Goal: Information Seeking & Learning: Learn about a topic

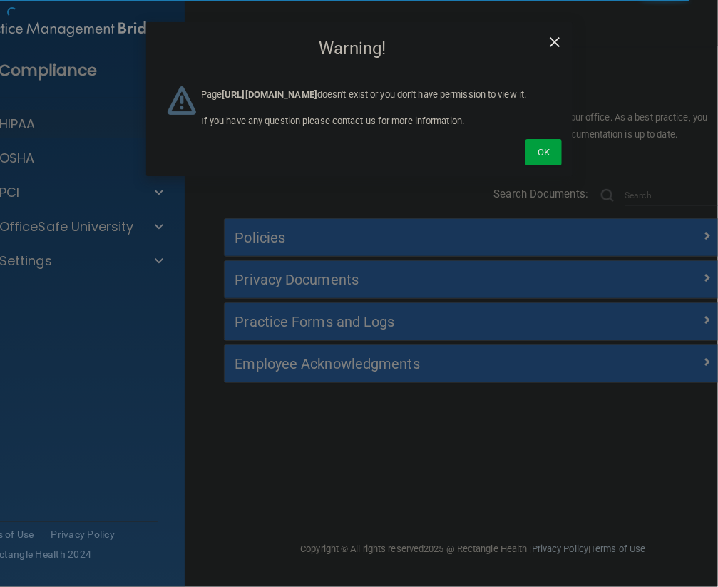
click at [557, 38] on span "×" at bounding box center [555, 40] width 13 height 29
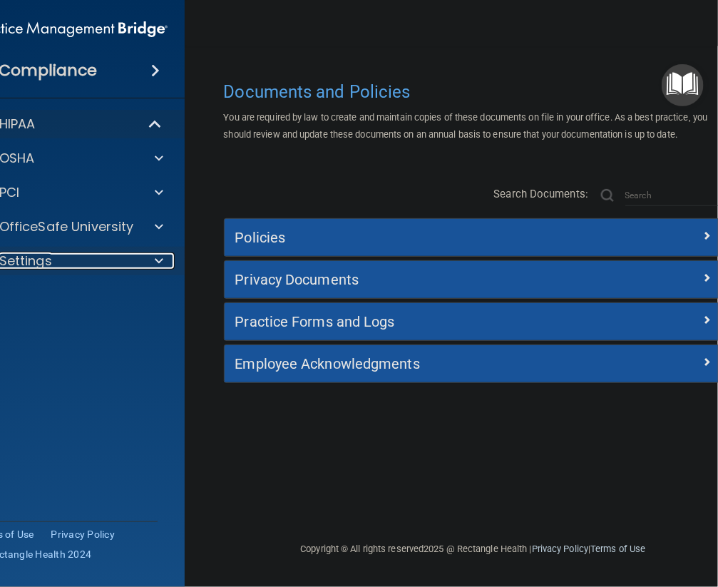
click at [61, 259] on div "Settings" at bounding box center [51, 260] width 176 height 17
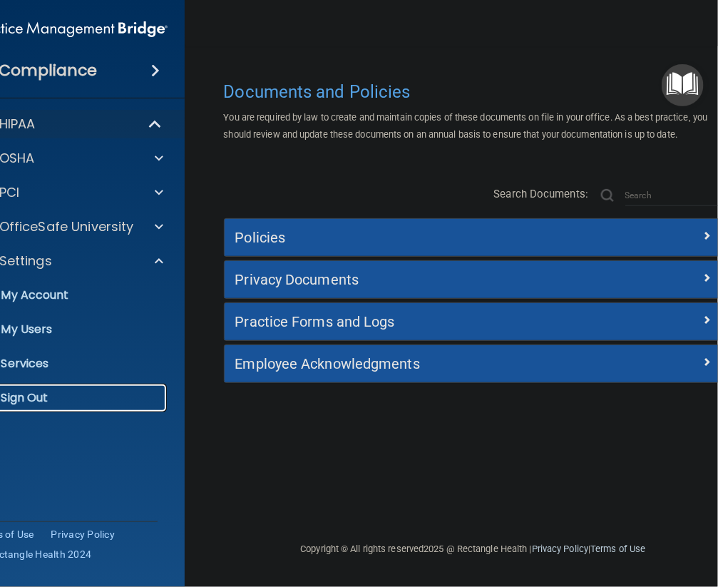
click at [36, 403] on p "Sign Out" at bounding box center [63, 398] width 195 height 14
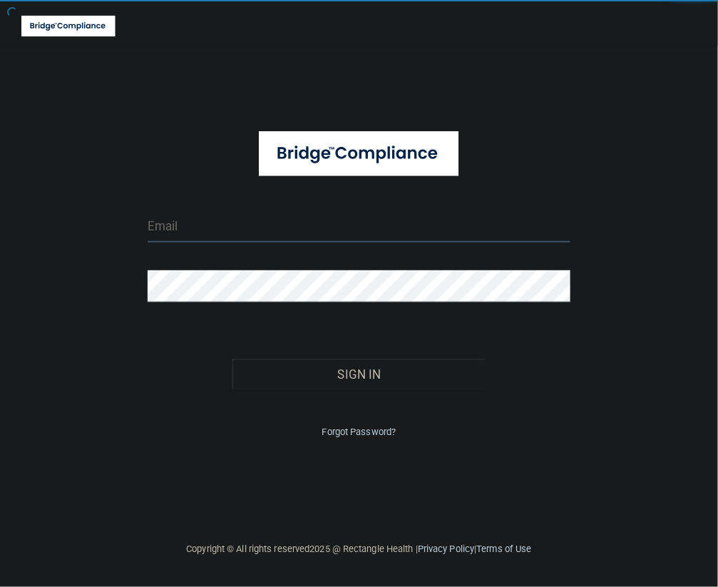
type input "[EMAIL_ADDRESS][DOMAIN_NAME]"
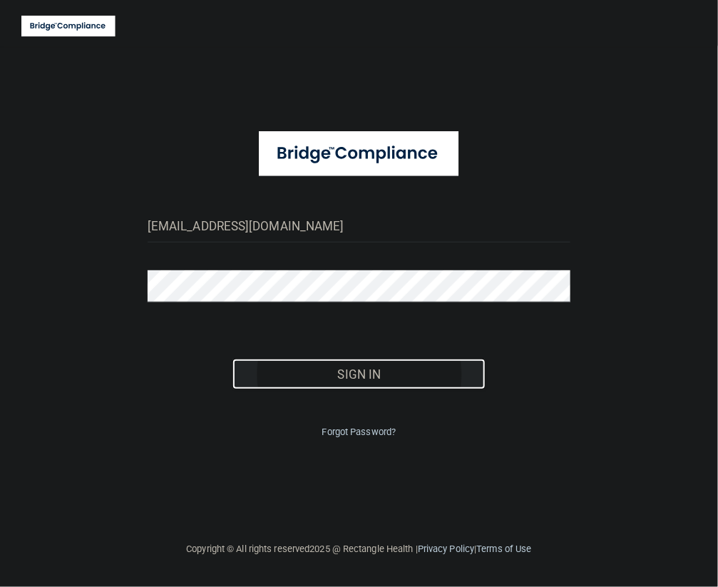
click at [400, 372] on button "Sign In" at bounding box center [360, 374] width 254 height 31
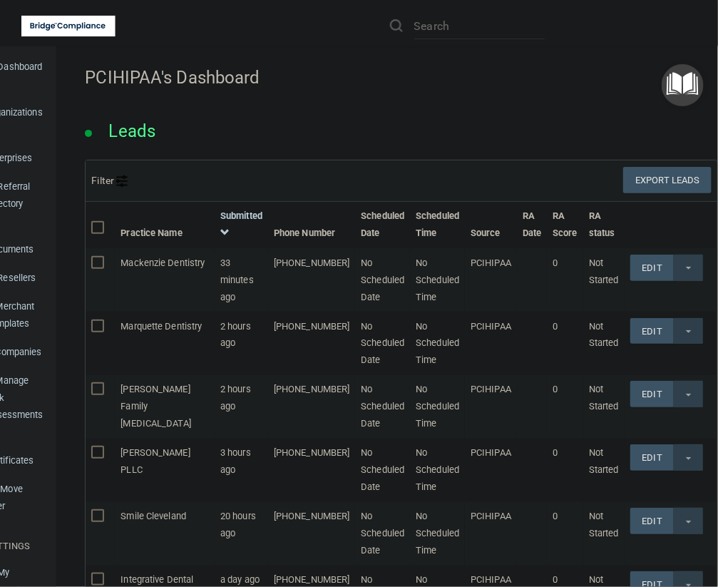
click at [429, 11] on li at bounding box center [466, 25] width 175 height 51
click at [429, 15] on input "text" at bounding box center [479, 26] width 131 height 26
paste input "Mesquite Dental"
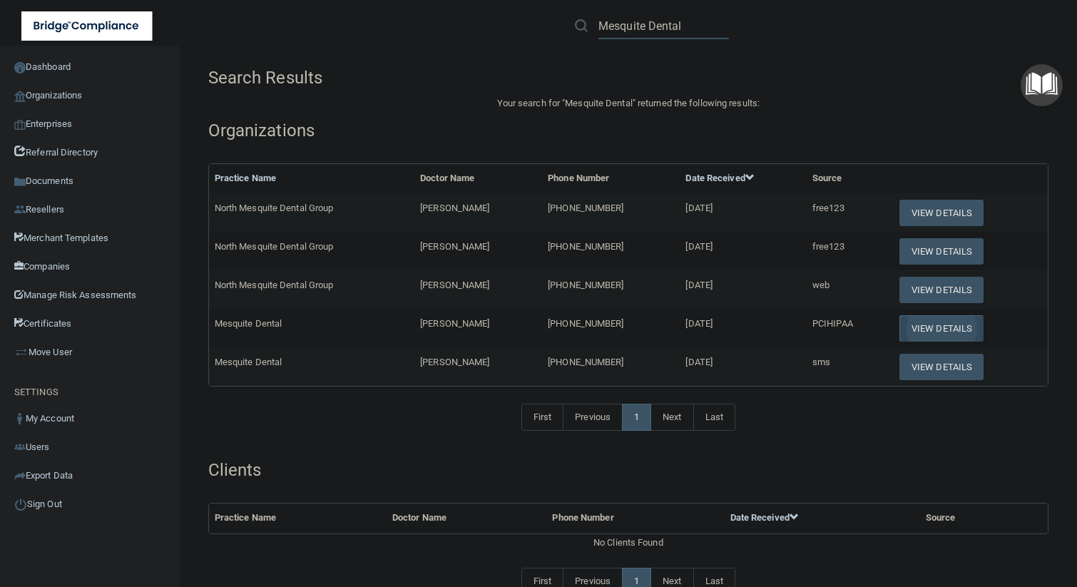
type input "Mesquite Dental"
click at [718, 327] on button "View Details" at bounding box center [941, 328] width 84 height 26
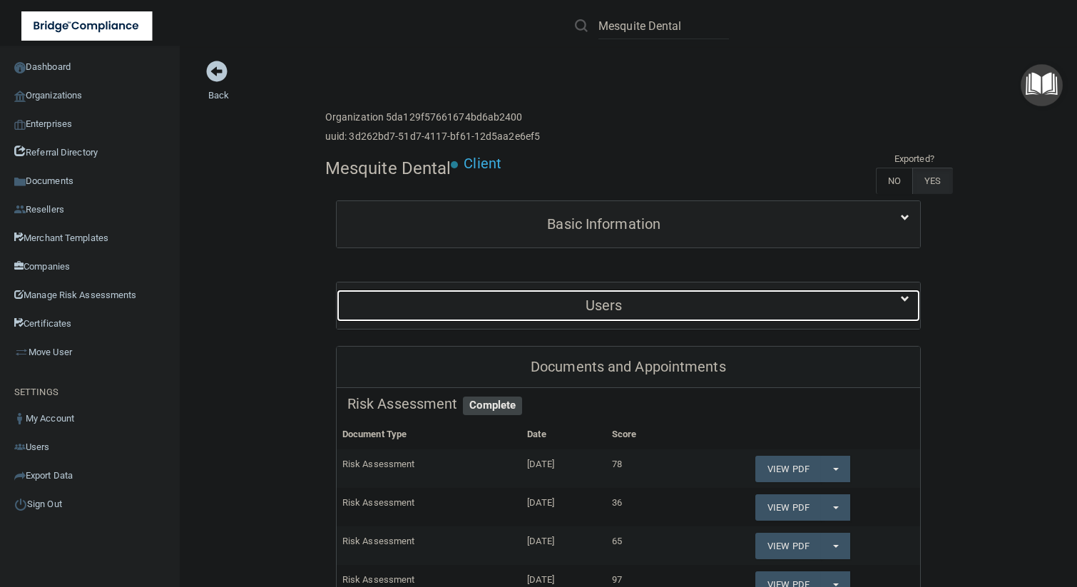
click at [658, 308] on h5 "Users" at bounding box center [604, 305] width 514 height 16
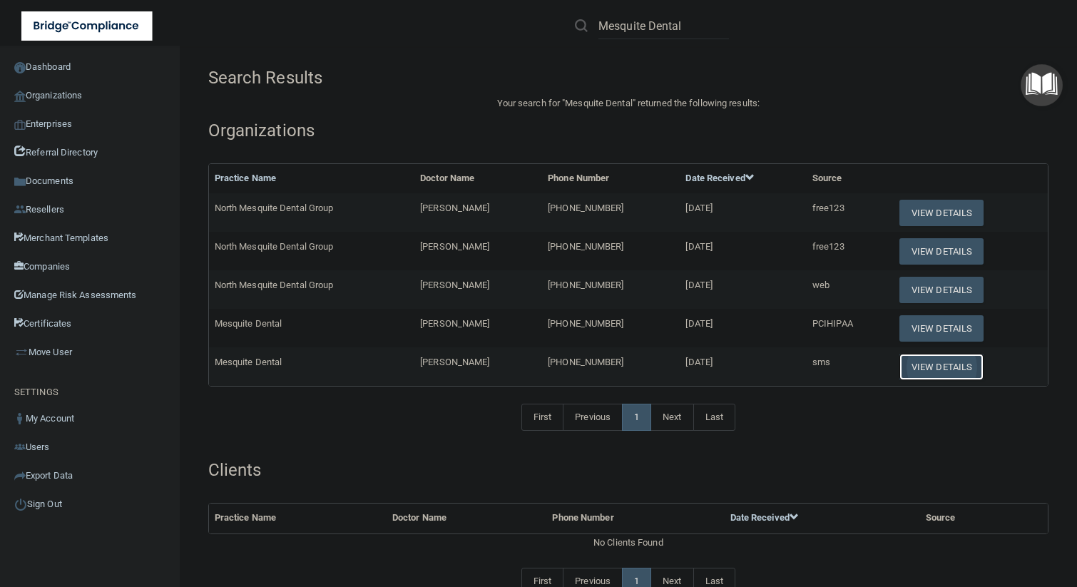
click at [718, 368] on button "View Details" at bounding box center [941, 367] width 84 height 26
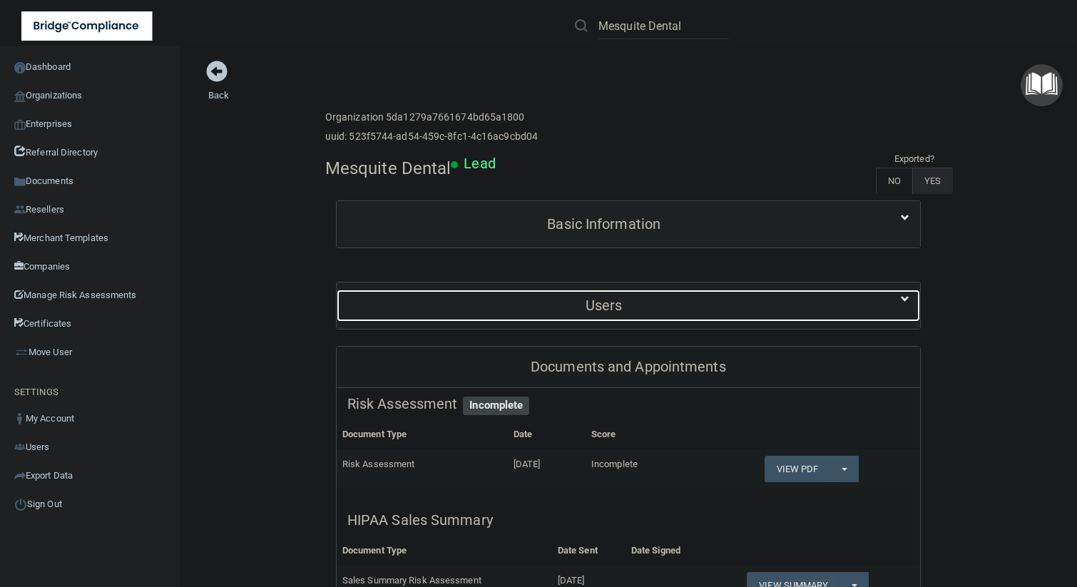
click at [658, 298] on h5 "Users" at bounding box center [604, 305] width 514 height 16
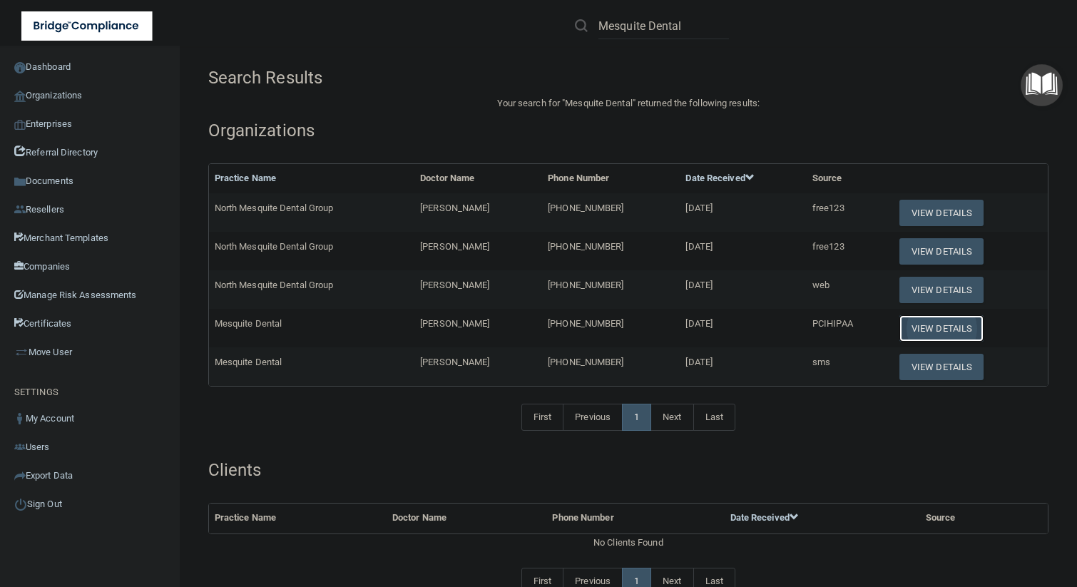
click at [718, 328] on button "View Details" at bounding box center [941, 328] width 84 height 26
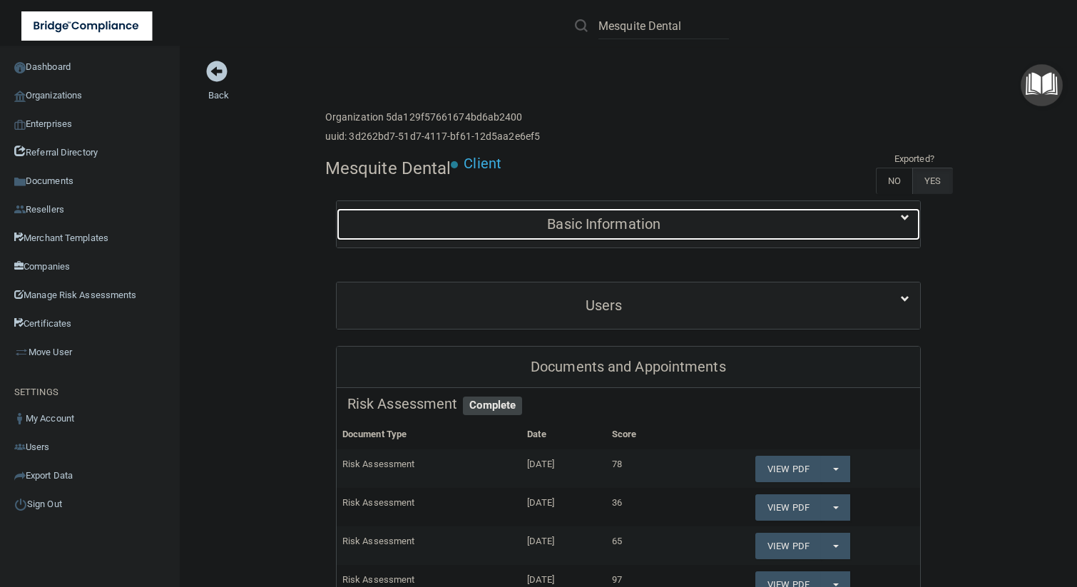
click at [674, 220] on h5 "Basic Information" at bounding box center [604, 224] width 514 height 16
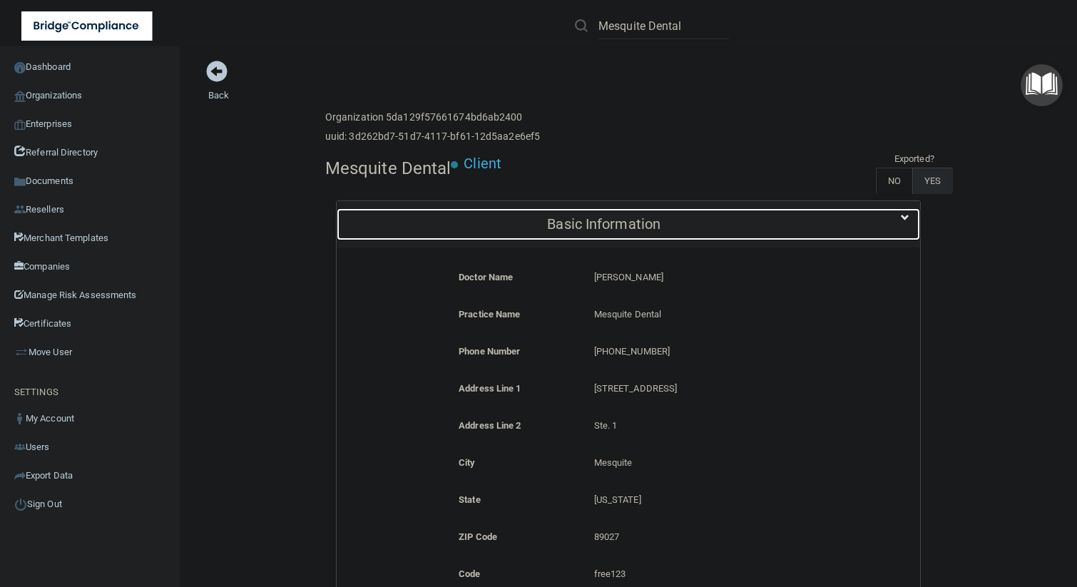
click at [674, 220] on h5 "Basic Information" at bounding box center [604, 224] width 514 height 16
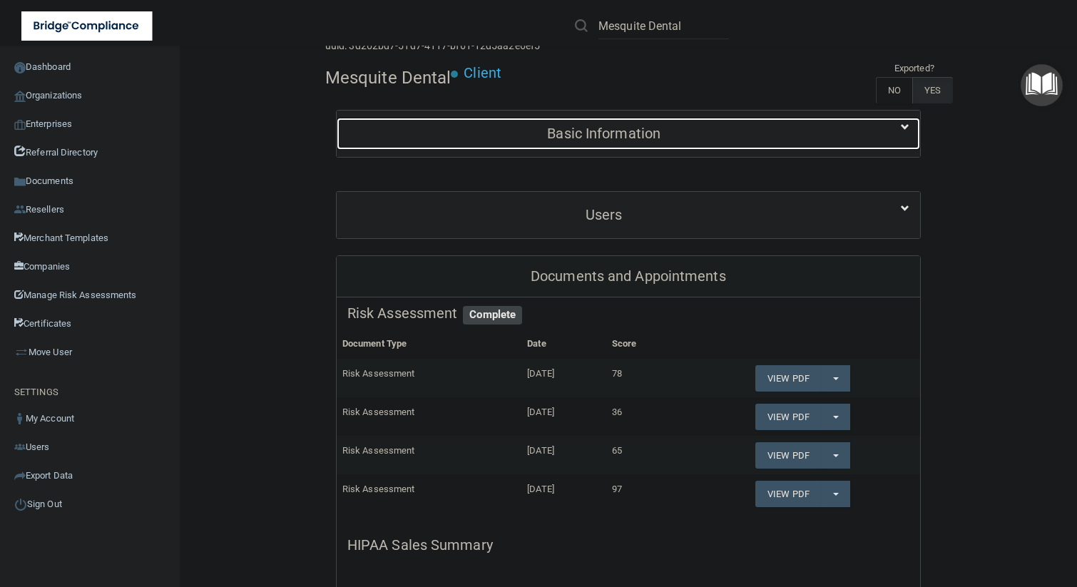
scroll to position [89, 0]
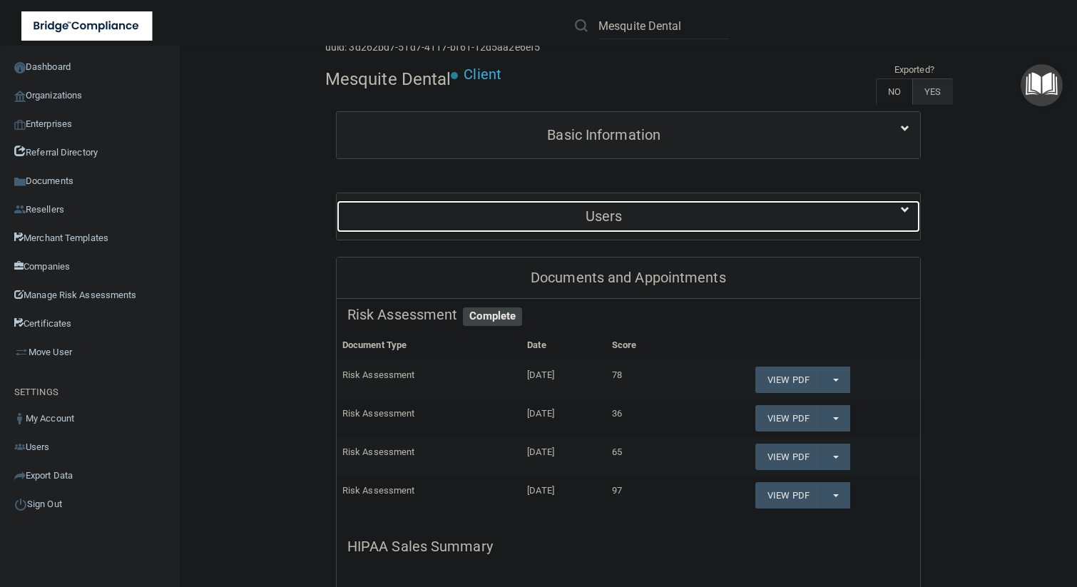
click at [668, 223] on h5 "Users" at bounding box center [604, 216] width 514 height 16
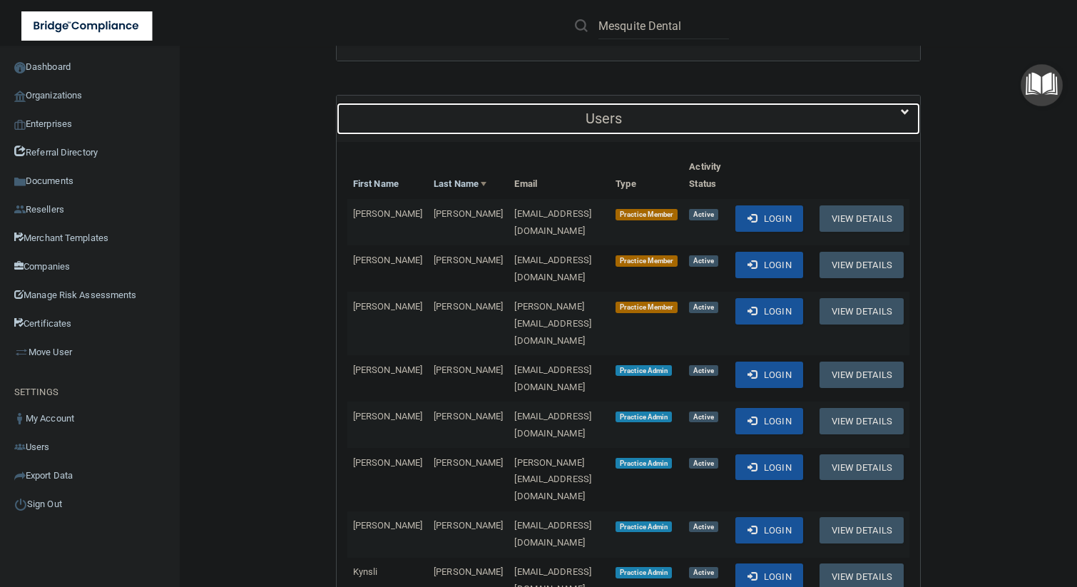
scroll to position [178, 0]
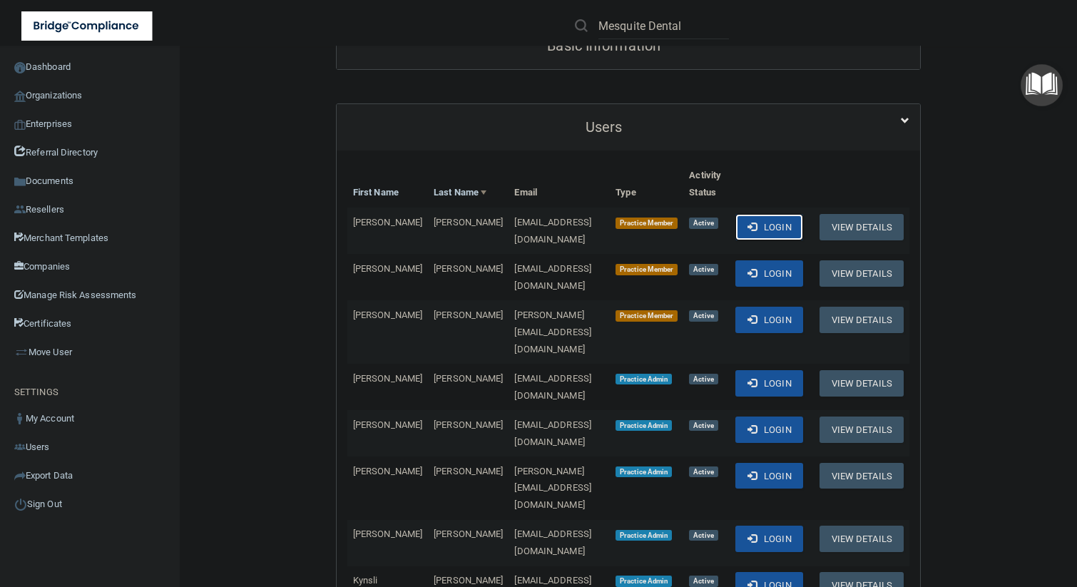
click at [718, 223] on button "Login" at bounding box center [769, 227] width 68 height 26
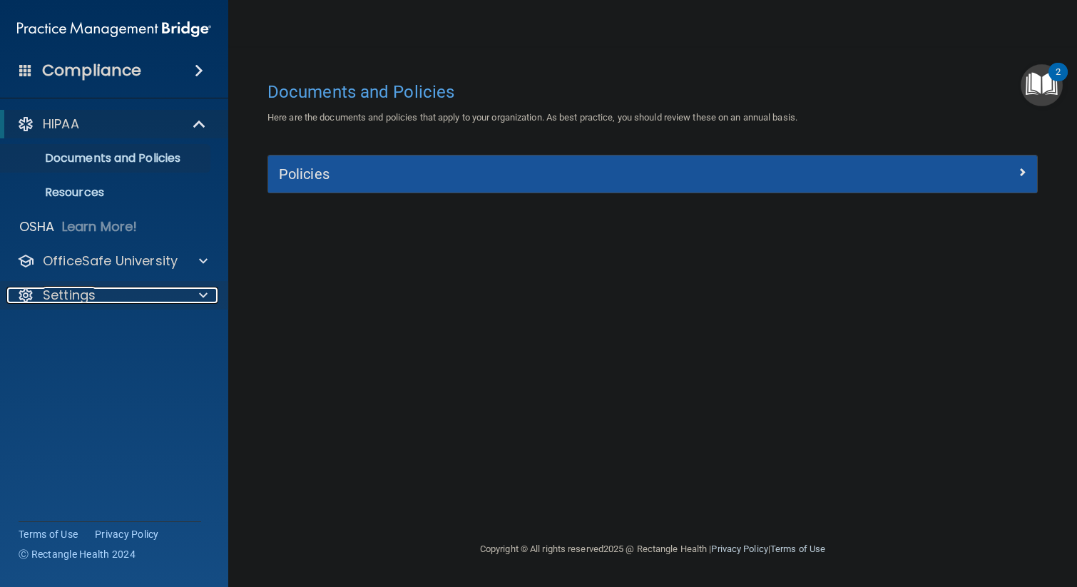
click at [200, 297] on span at bounding box center [203, 295] width 9 height 17
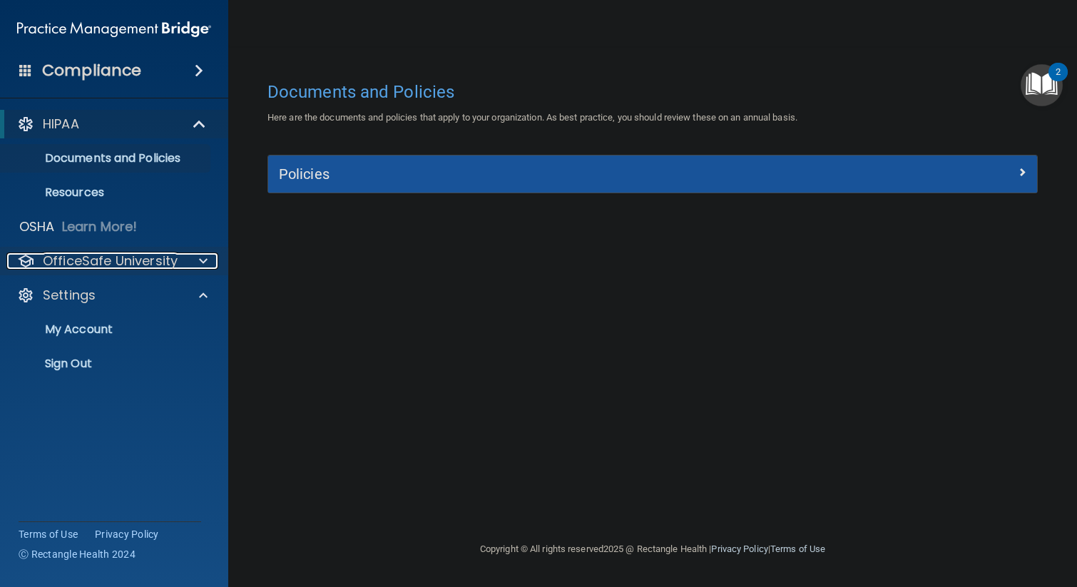
click at [134, 262] on p "OfficeSafe University" at bounding box center [110, 260] width 135 height 17
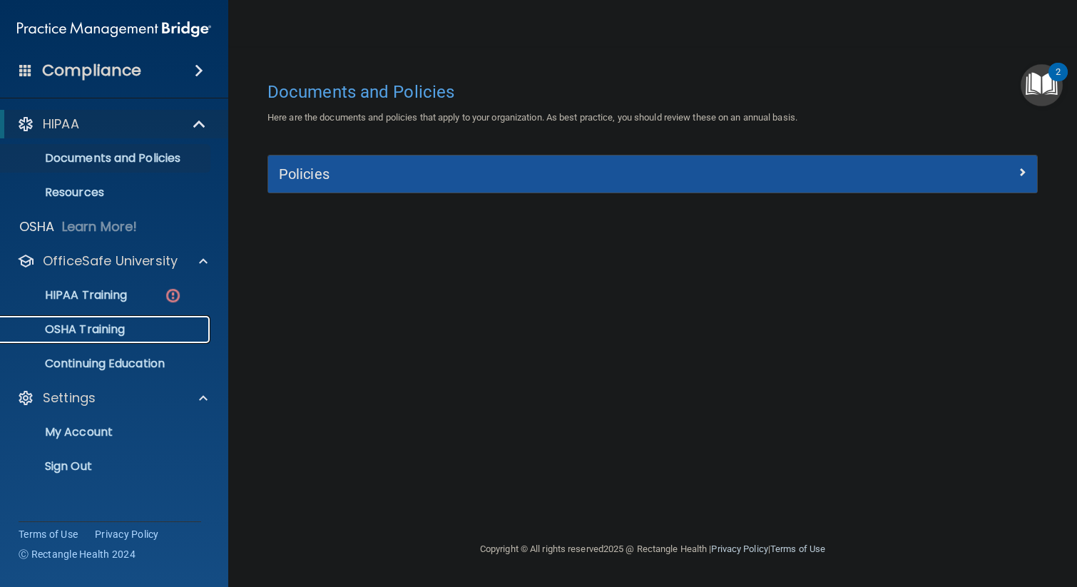
click at [107, 332] on p "OSHA Training" at bounding box center [67, 329] width 116 height 14
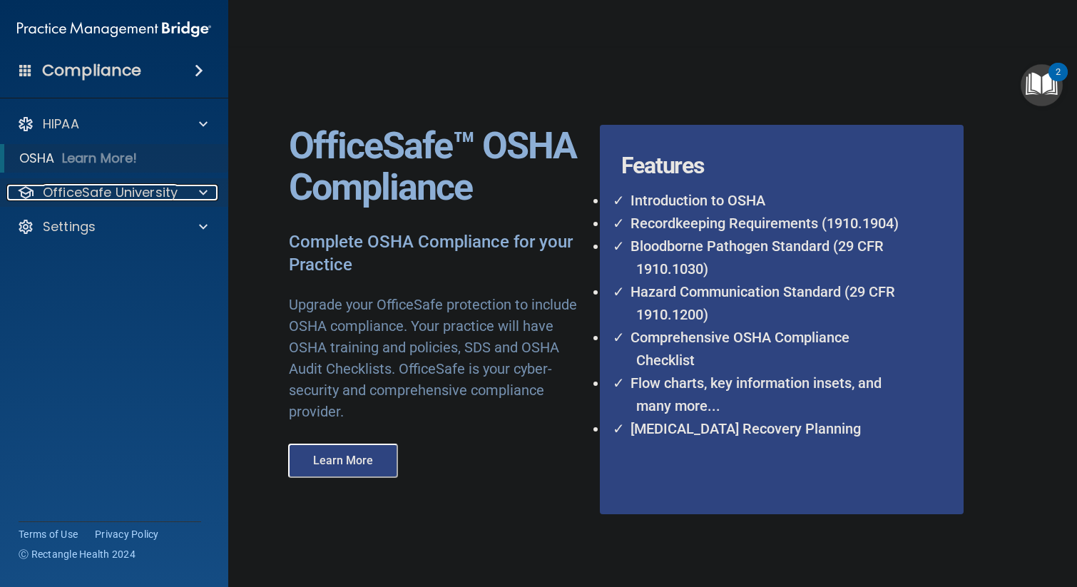
click at [172, 195] on p "OfficeSafe University" at bounding box center [110, 192] width 135 height 17
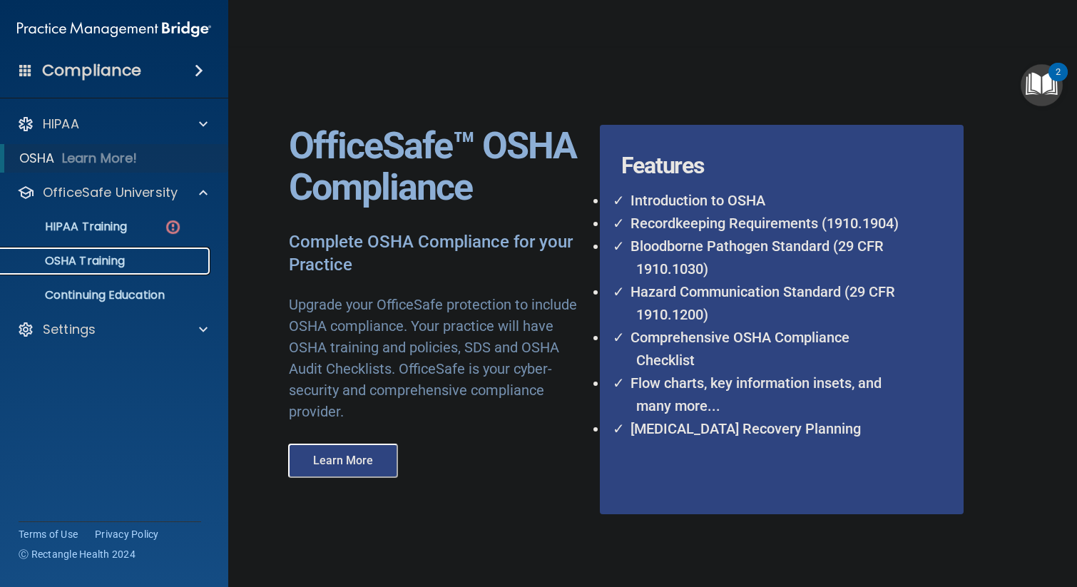
click at [81, 255] on p "OSHA Training" at bounding box center [67, 261] width 116 height 14
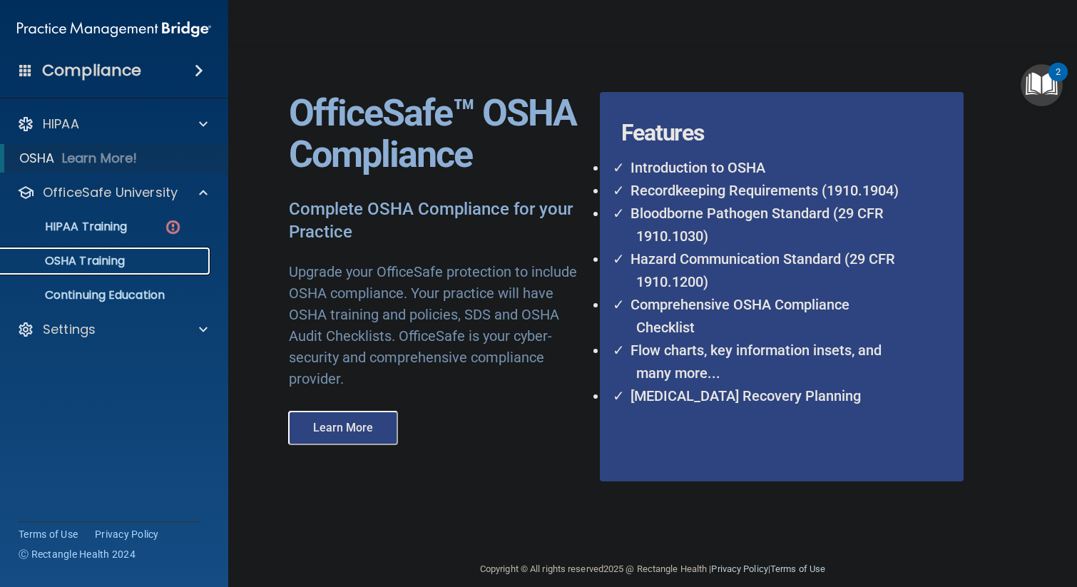
scroll to position [48, 0]
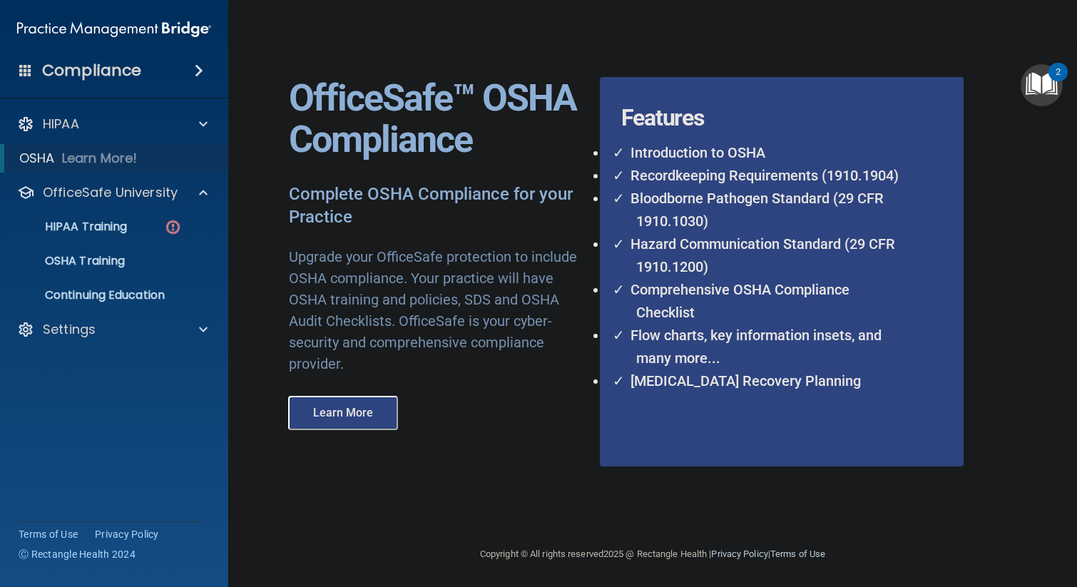
click at [369, 403] on button "Learn More" at bounding box center [343, 413] width 110 height 34
click at [114, 220] on p "HIPAA Training" at bounding box center [68, 227] width 118 height 14
